Goal: Task Accomplishment & Management: Manage account settings

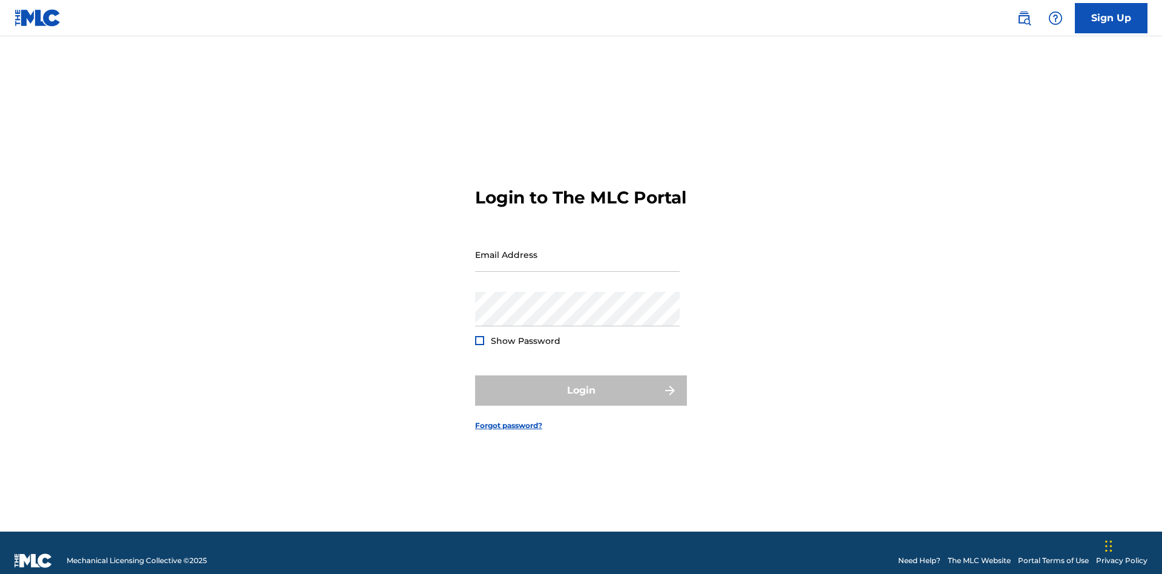
scroll to position [16, 0]
click at [578, 249] on input "Email Address" at bounding box center [577, 254] width 205 height 35
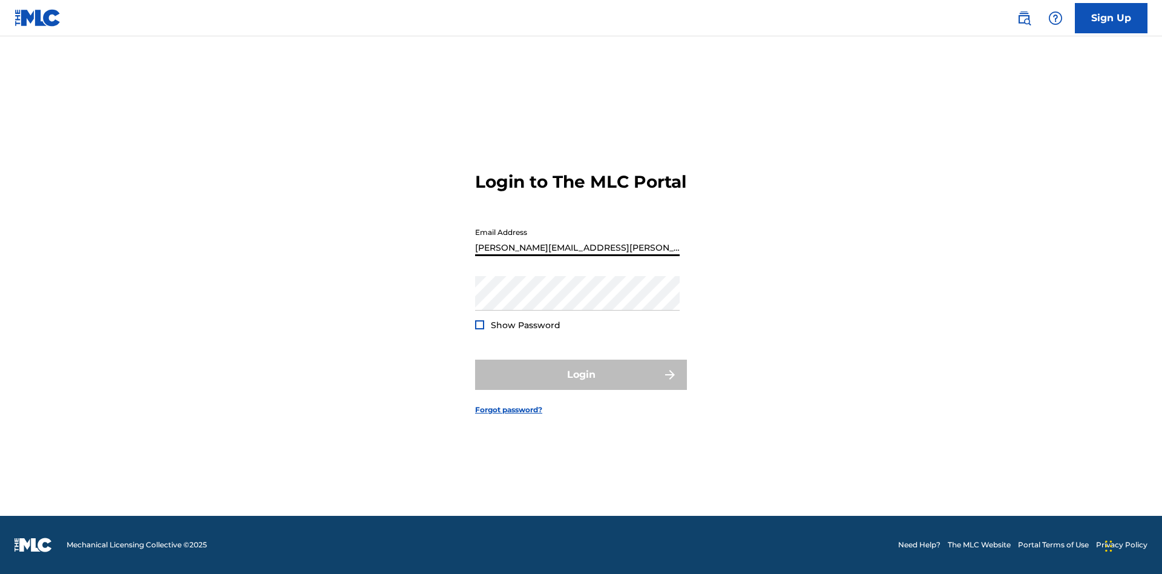
type input "[PERSON_NAME][EMAIL_ADDRESS][PERSON_NAME][DOMAIN_NAME]"
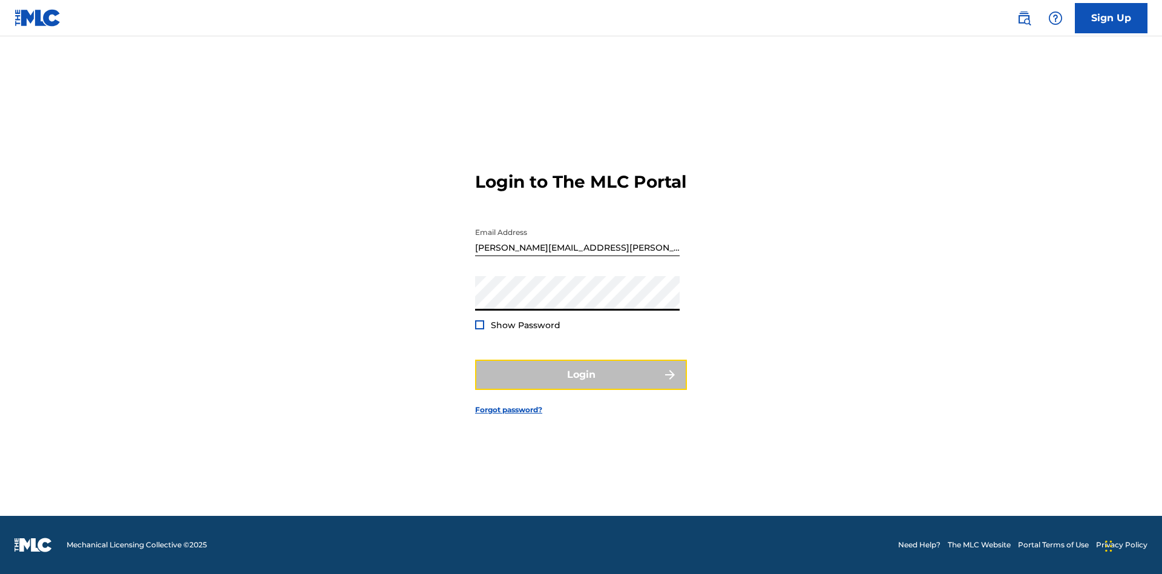
click at [581, 385] on button "Login" at bounding box center [581, 375] width 212 height 30
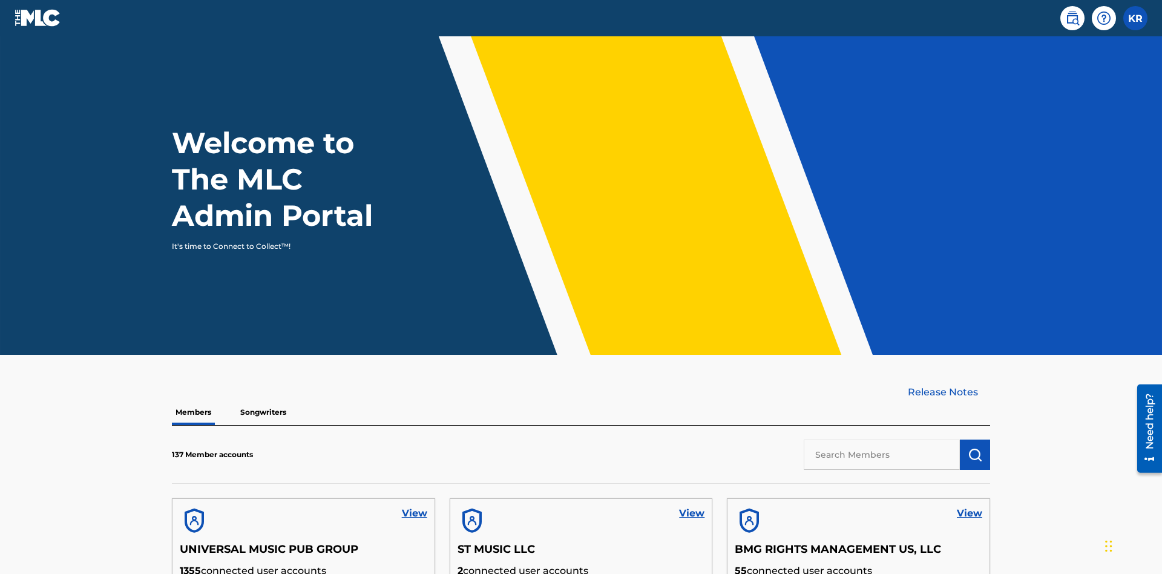
click at [882, 440] on input "text" at bounding box center [882, 455] width 156 height 30
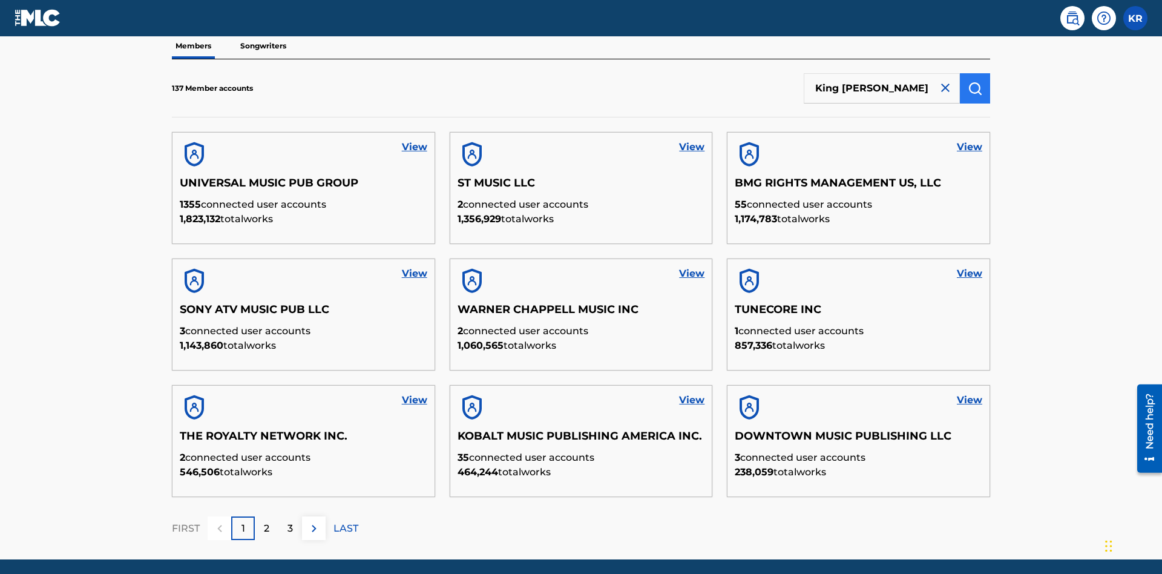
type input "King [PERSON_NAME]"
click at [975, 81] on img "submit" at bounding box center [975, 88] width 15 height 15
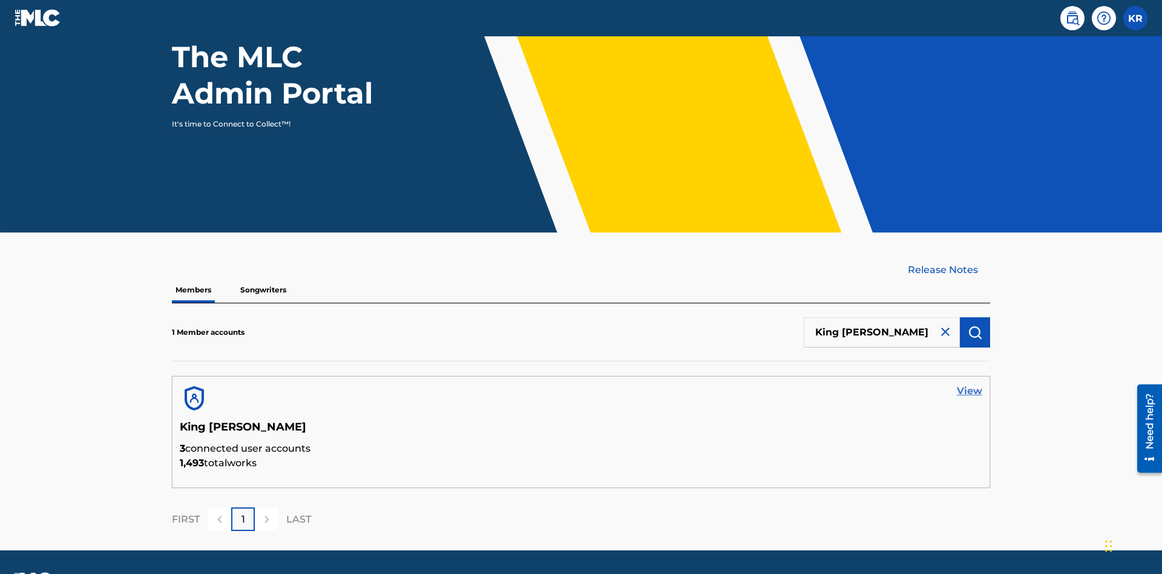
click at [970, 384] on link "View" at bounding box center [969, 391] width 25 height 15
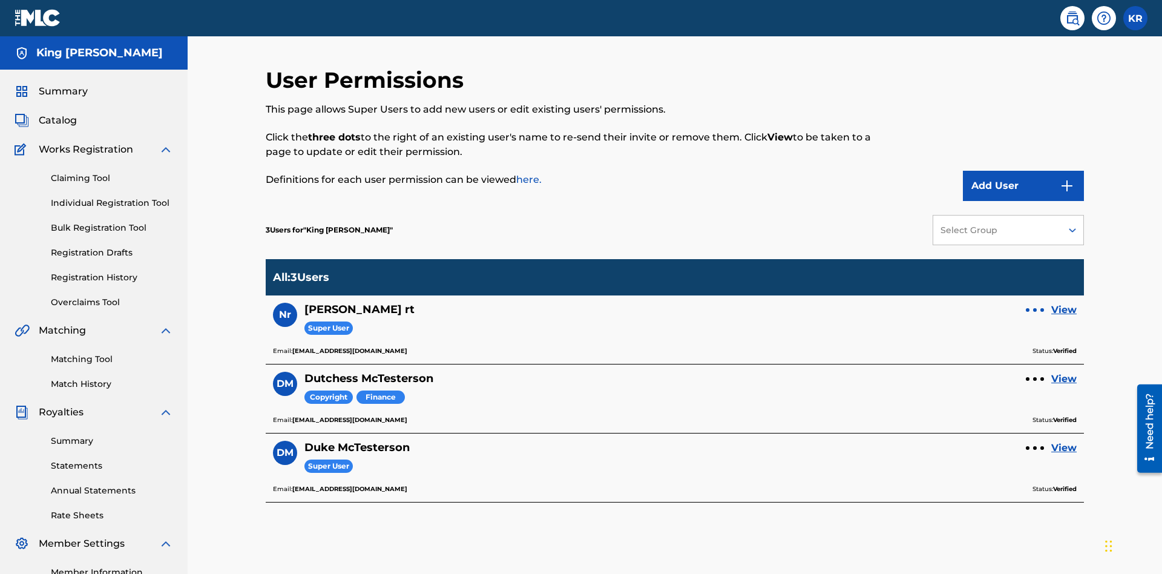
scroll to position [152, 0]
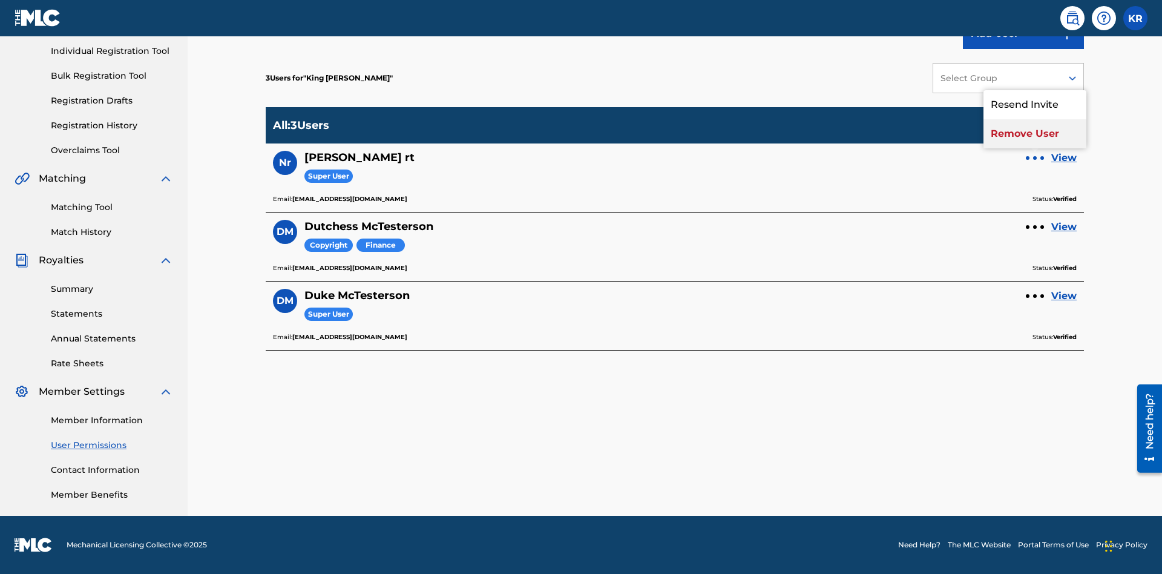
click at [1035, 134] on p "Remove User" at bounding box center [1035, 133] width 103 height 29
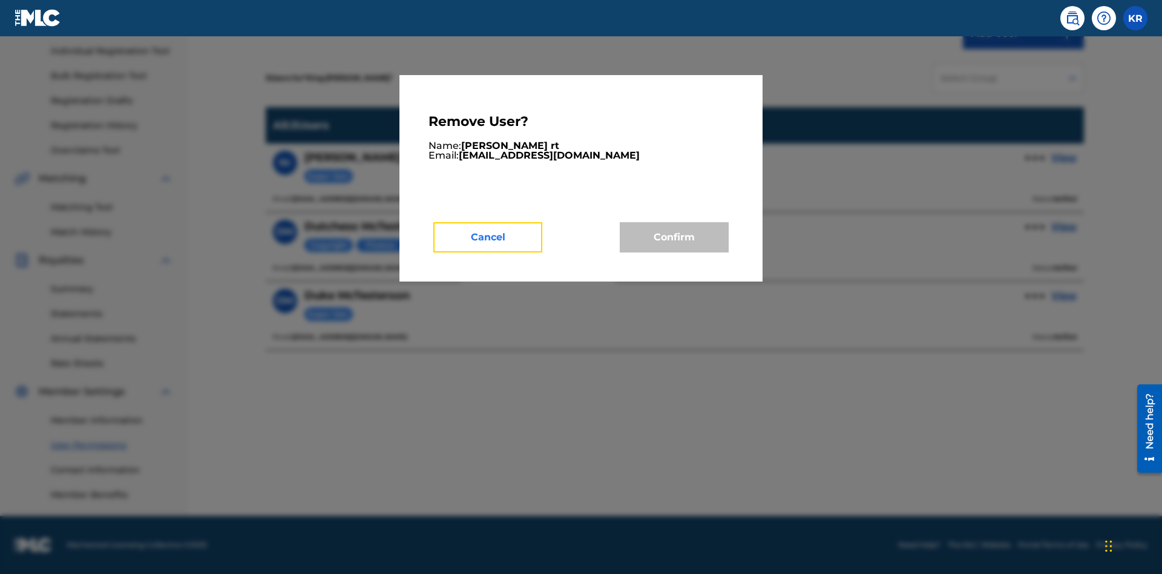
click at [488, 237] on button "Cancel" at bounding box center [487, 237] width 109 height 30
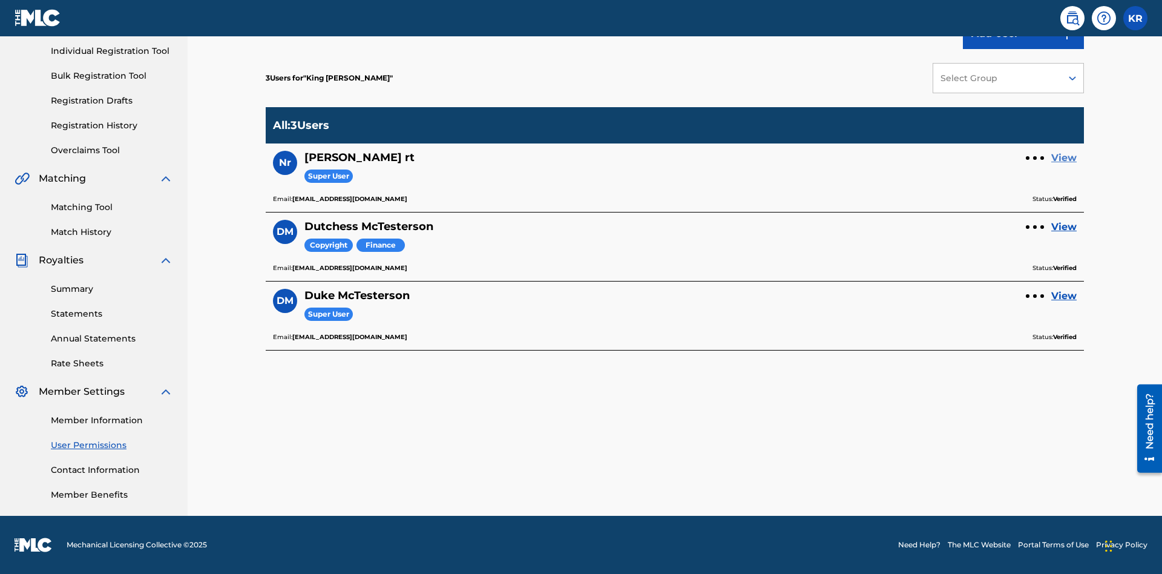
click at [1064, 158] on link "View" at bounding box center [1064, 158] width 25 height 15
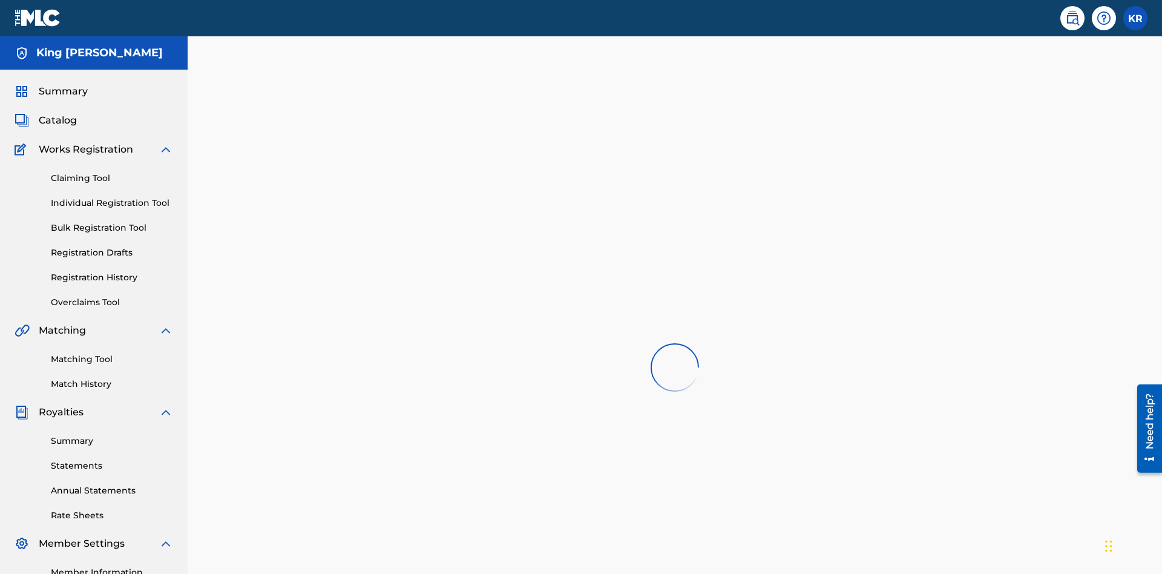
scroll to position [42, 0]
